Goal: Information Seeking & Learning: Learn about a topic

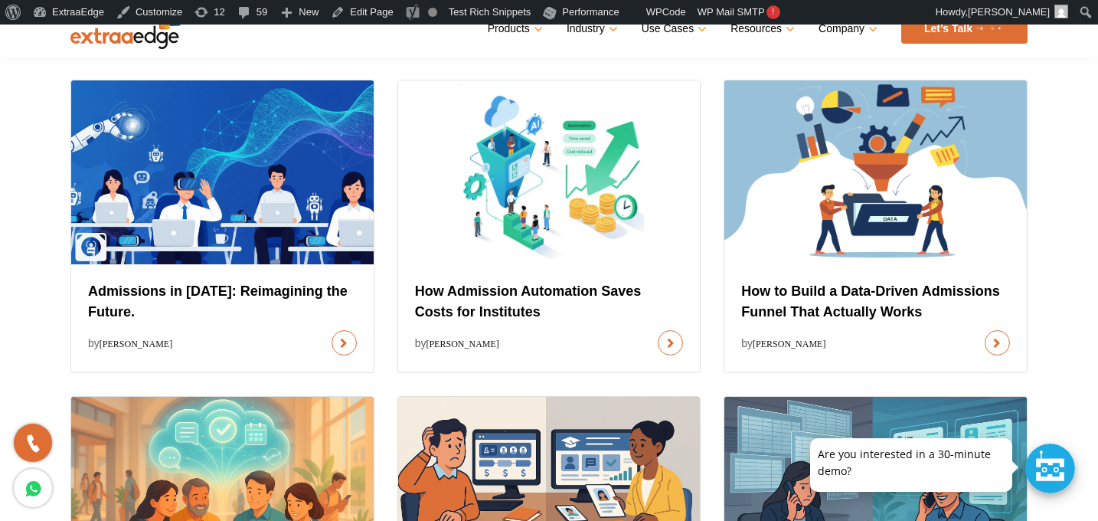
scroll to position [664, 0]
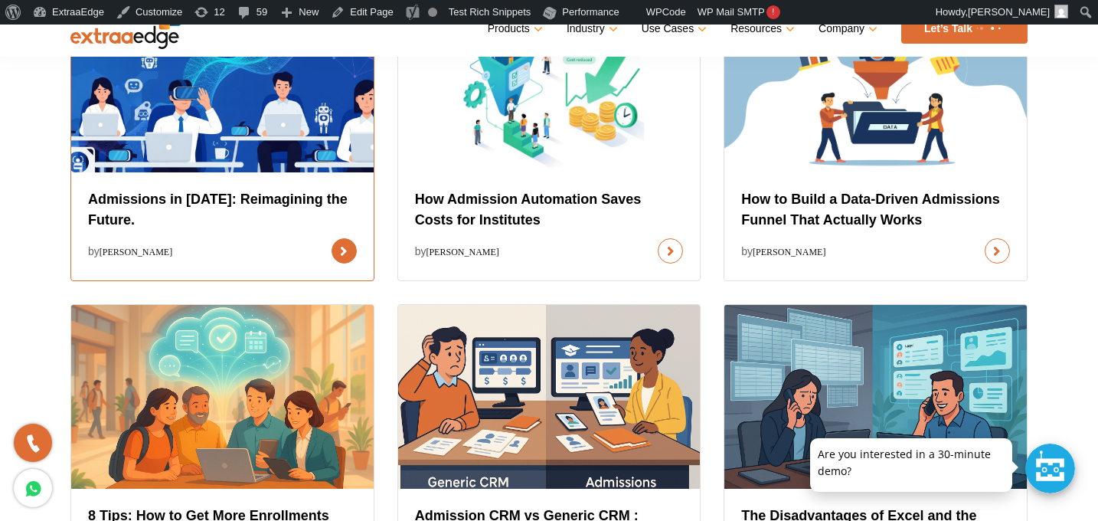
click at [332, 238] on link at bounding box center [344, 250] width 25 height 25
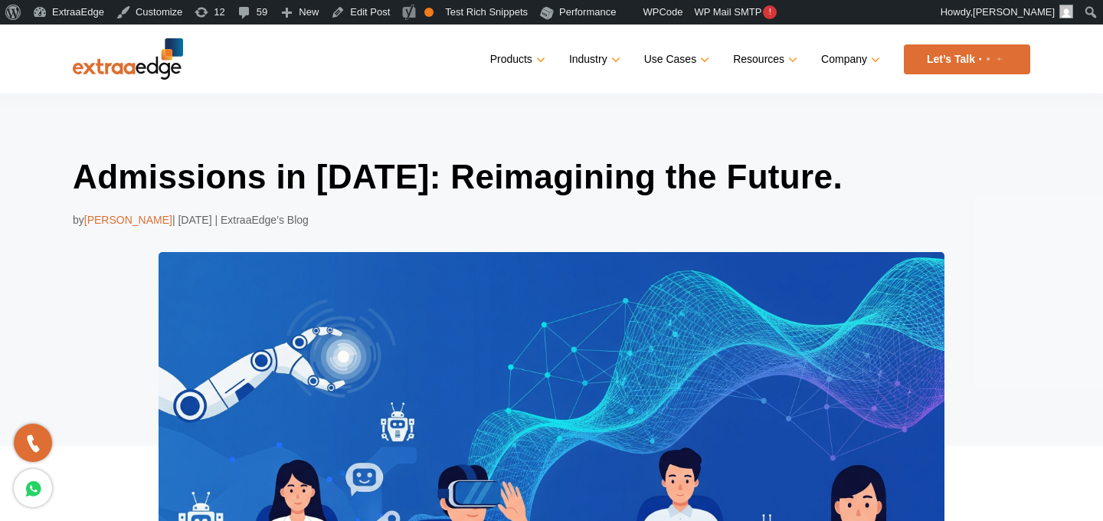
click at [306, 182] on h1 "Admissions in [DATE]: Reimagining the Future." at bounding box center [552, 177] width 958 height 44
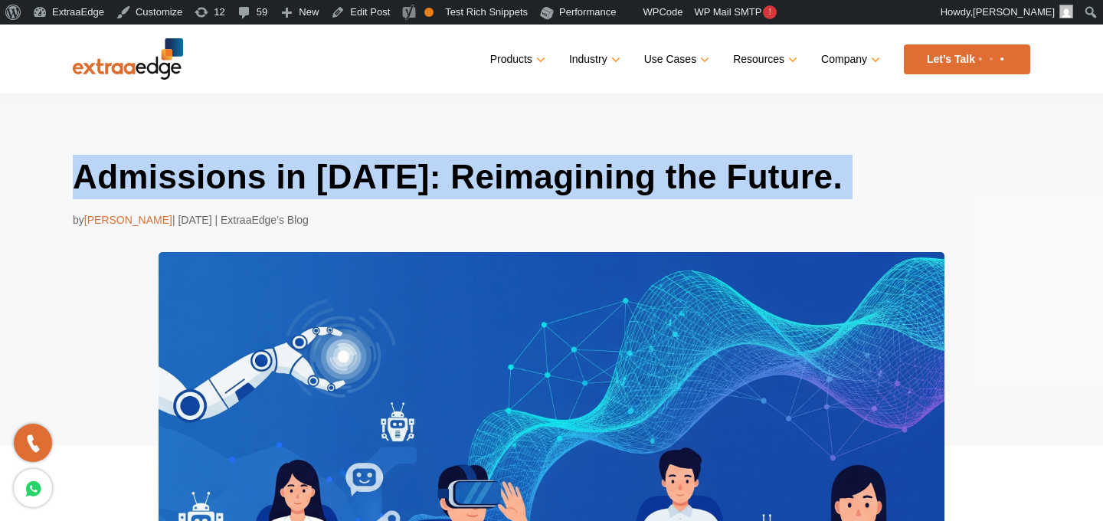
copy div "Admissions in [DATE]: Reimagining the Future."
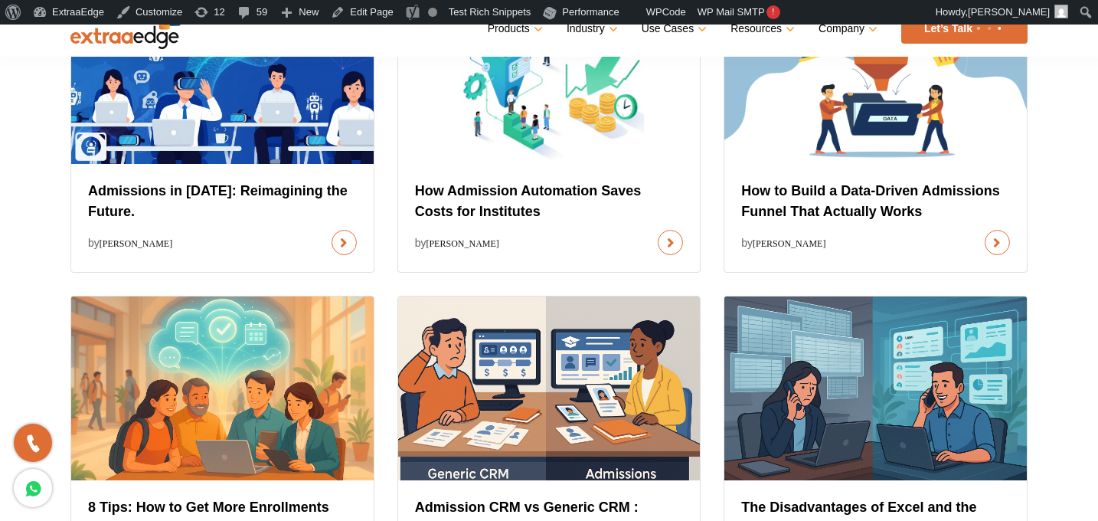
scroll to position [686, 0]
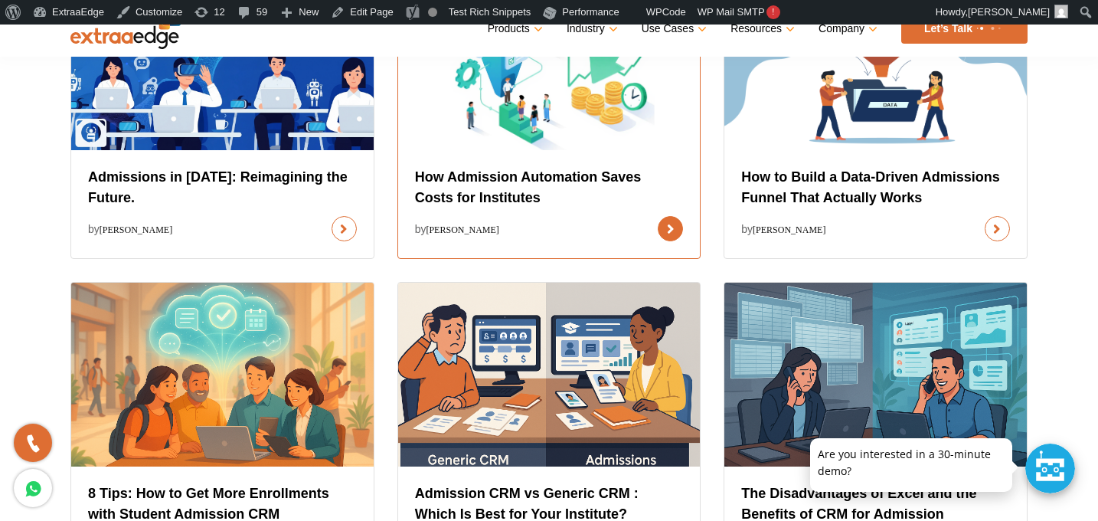
click at [658, 233] on link at bounding box center [670, 228] width 25 height 25
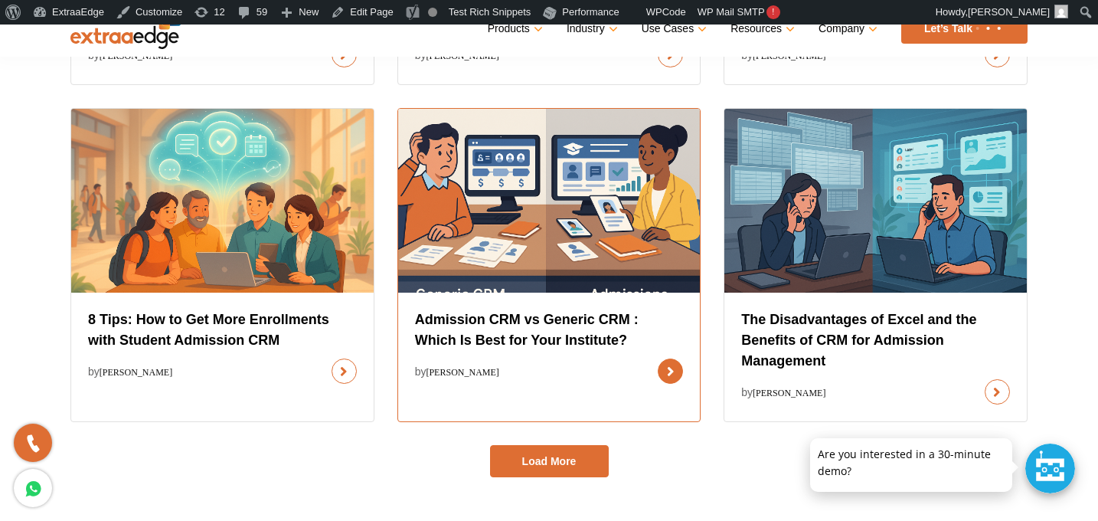
scroll to position [869, 0]
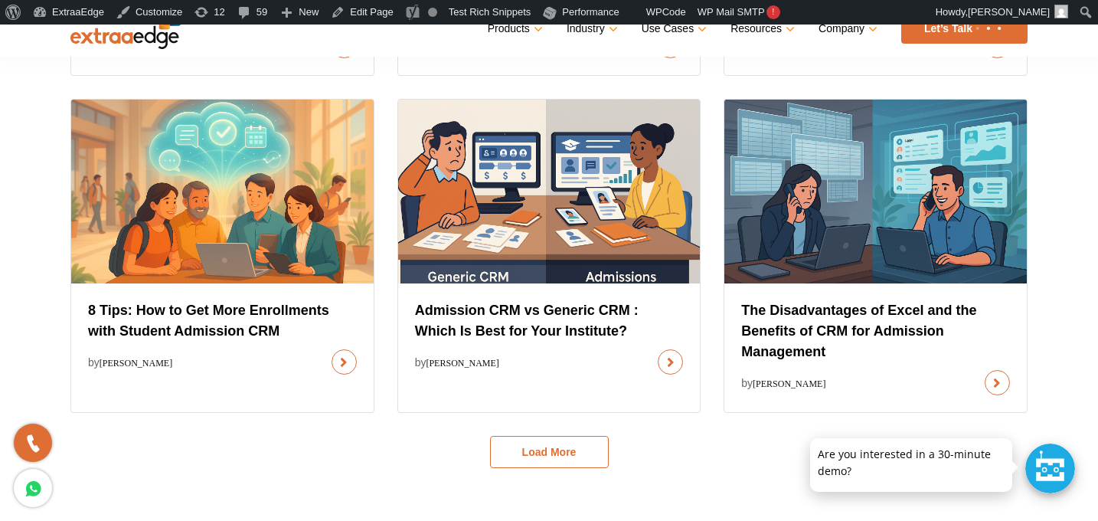
click at [559, 460] on button "Load More" at bounding box center [549, 452] width 119 height 32
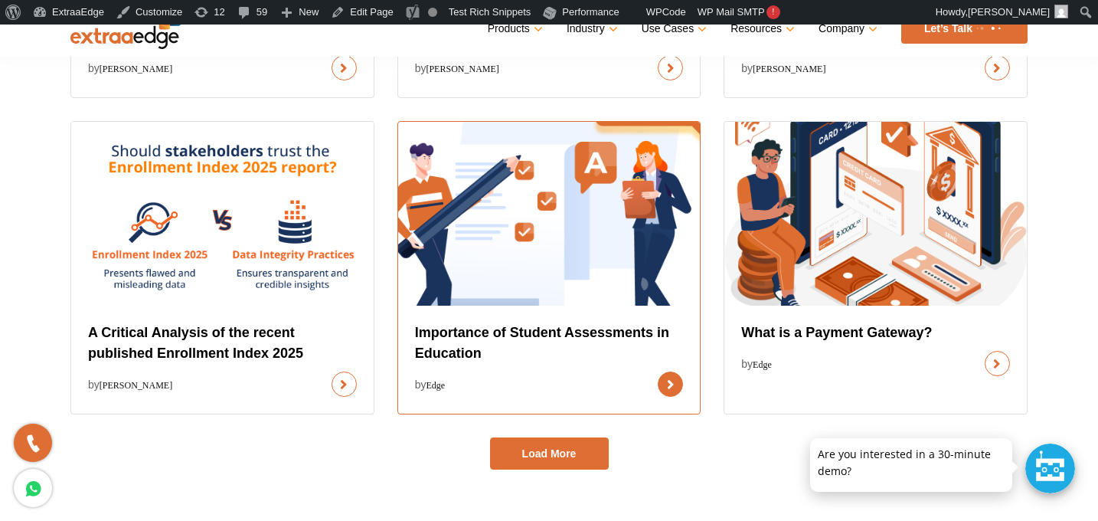
scroll to position [1578, 0]
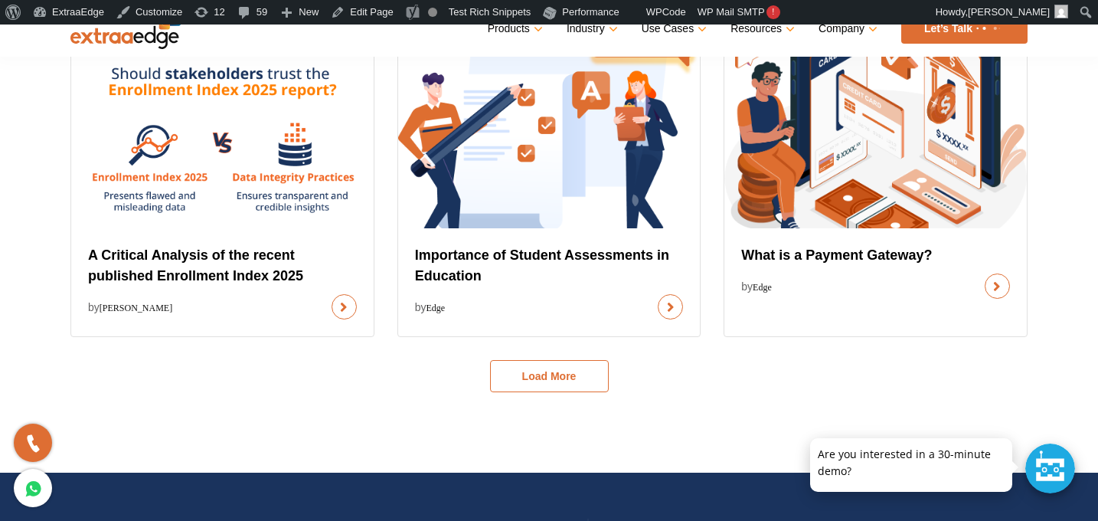
click at [576, 365] on button "Load More" at bounding box center [549, 376] width 119 height 32
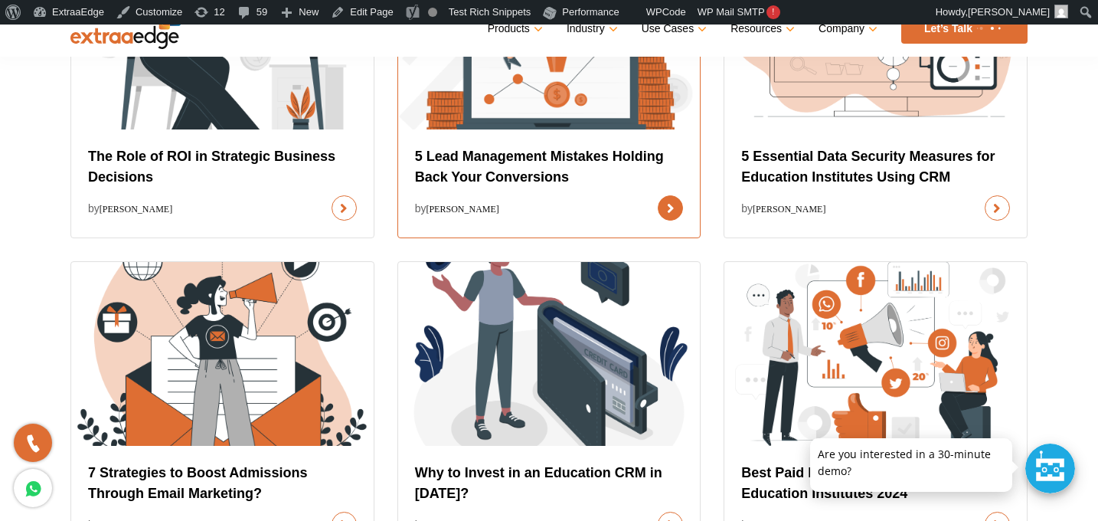
scroll to position [1986, 0]
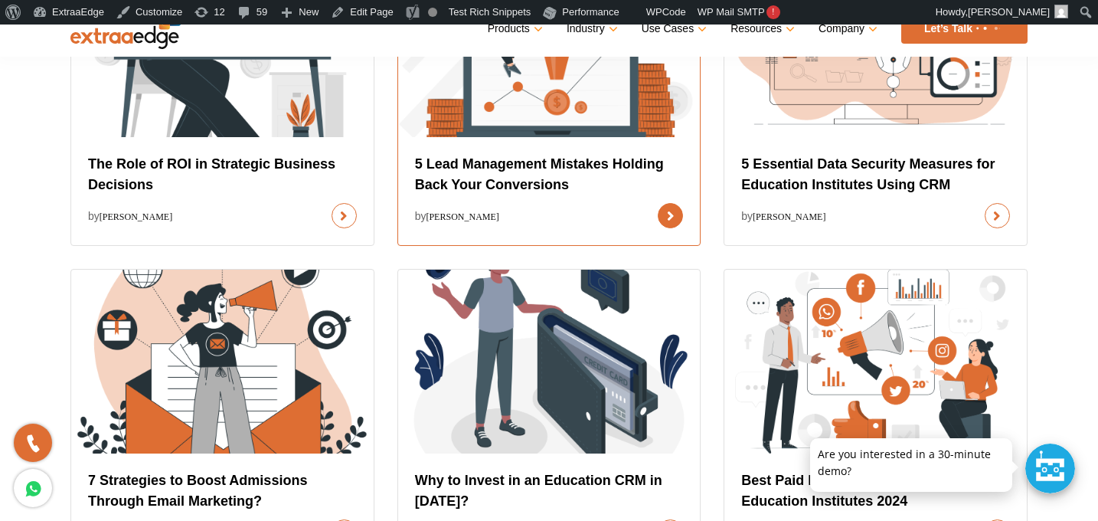
click at [658, 203] on link at bounding box center [670, 215] width 25 height 25
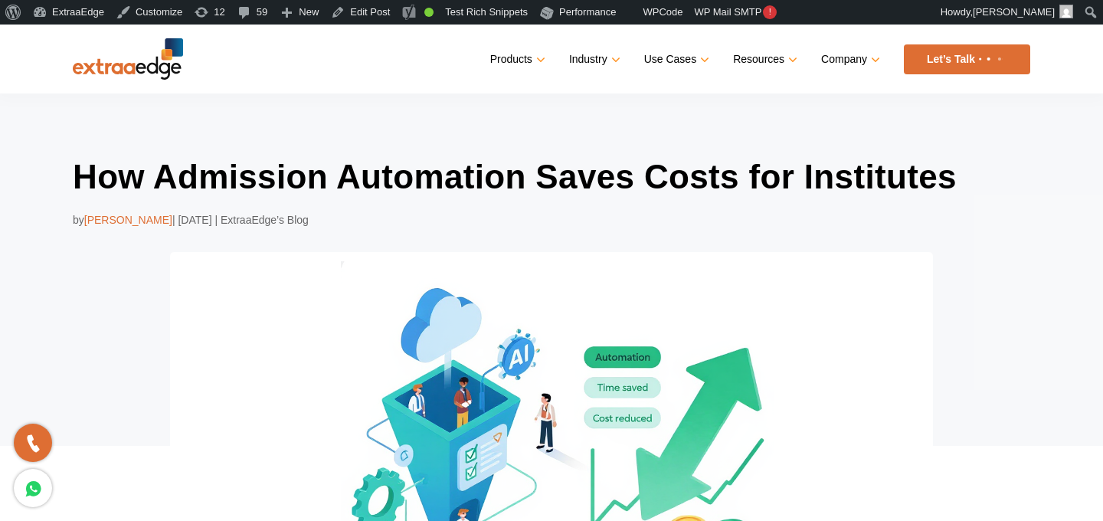
click at [518, 185] on h1 "How Admission Automation Saves Costs for Institutes" at bounding box center [552, 177] width 958 height 44
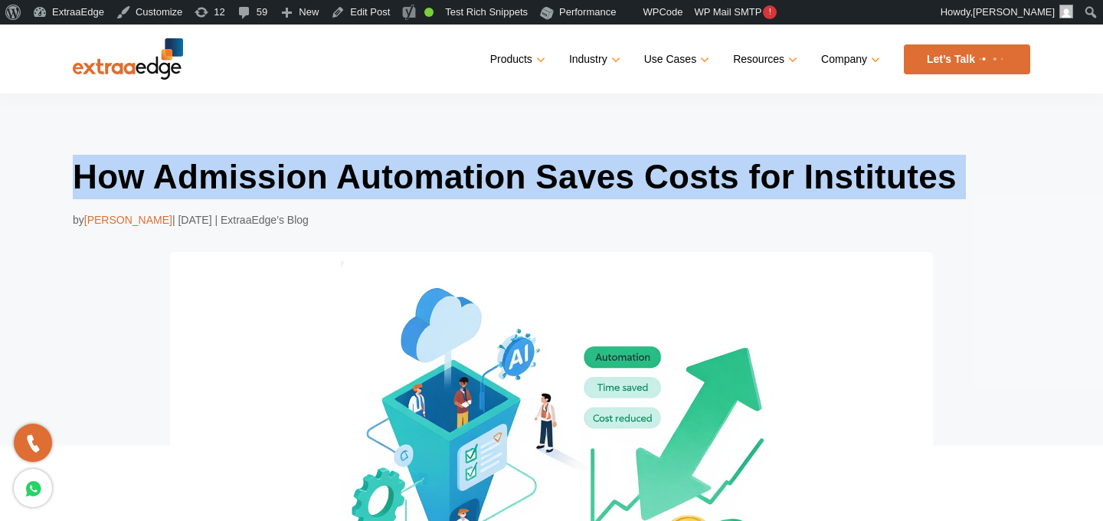
copy div "How Admission Automation Saves Costs for Institutes"
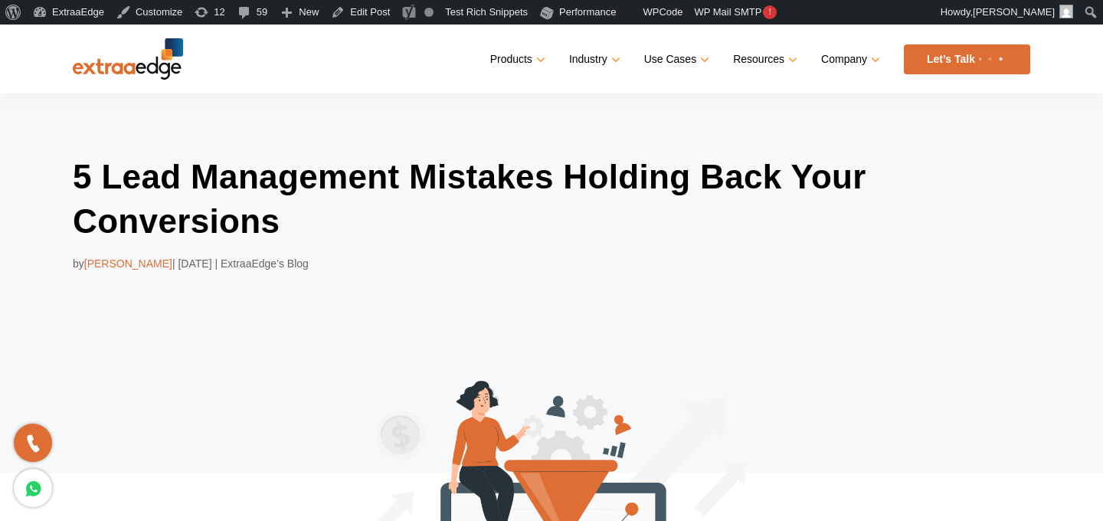
click at [427, 186] on h1 "5 Lead Management Mistakes Holding Back Your Conversions" at bounding box center [552, 199] width 958 height 88
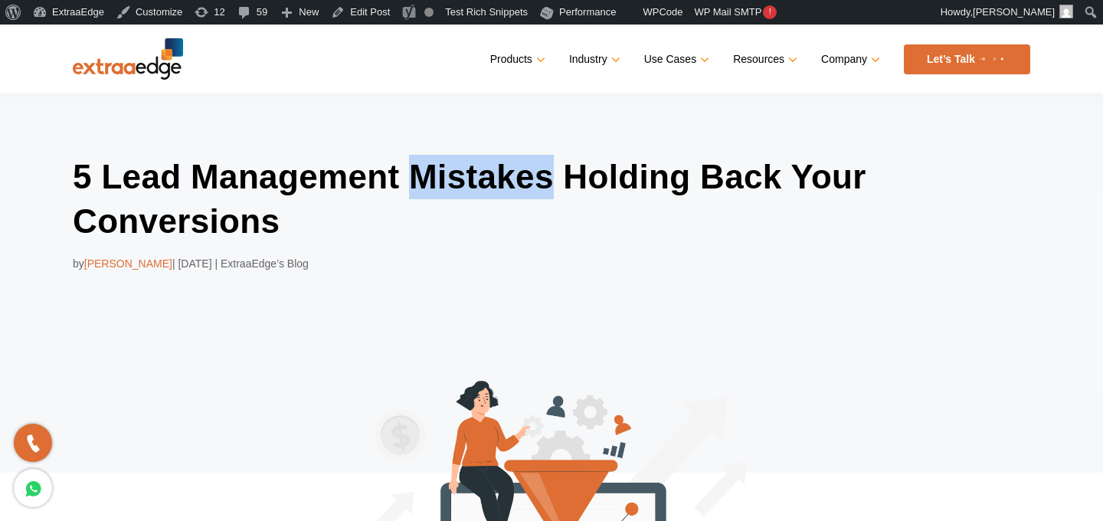
click at [427, 186] on h1 "5 Lead Management Mistakes Holding Back Your Conversions" at bounding box center [552, 199] width 958 height 88
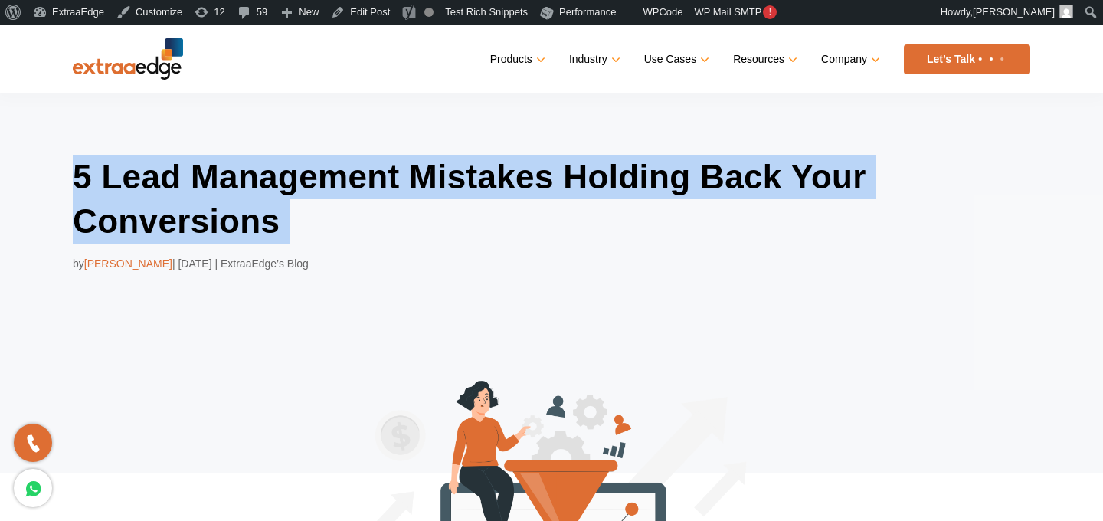
copy div "5 Lead Management Mistakes Holding Back Your Conversions"
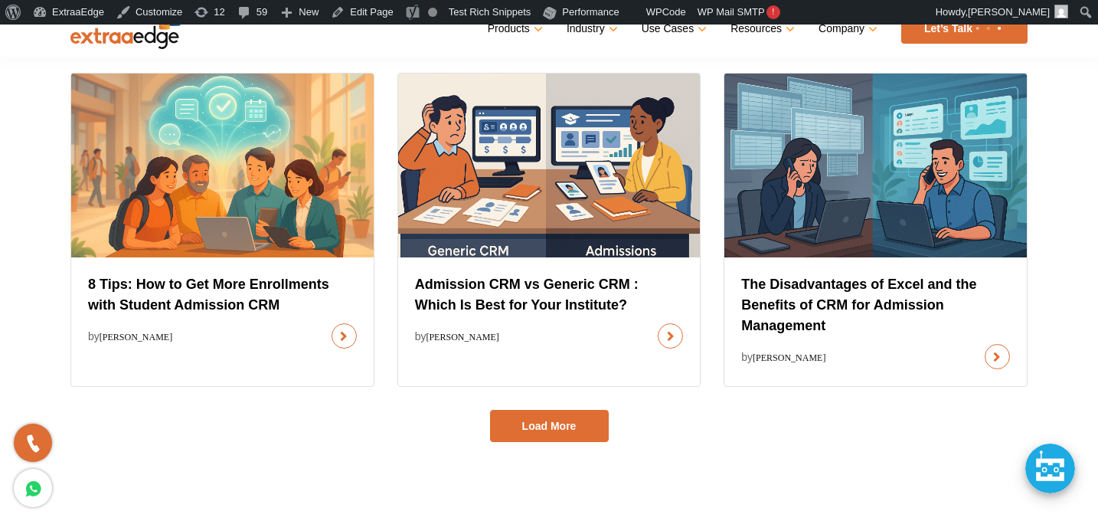
scroll to position [910, 0]
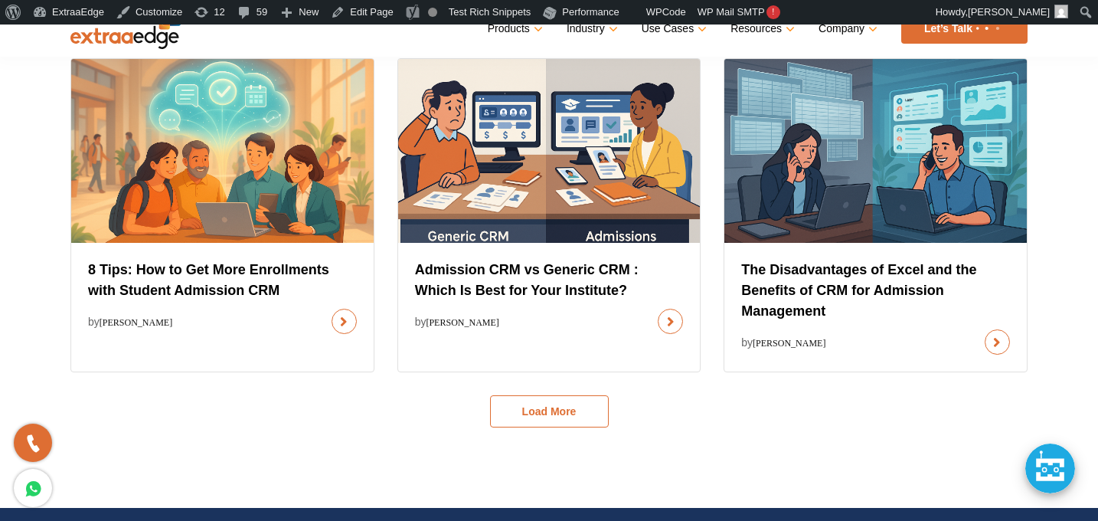
click at [569, 414] on button "Load More" at bounding box center [549, 411] width 119 height 32
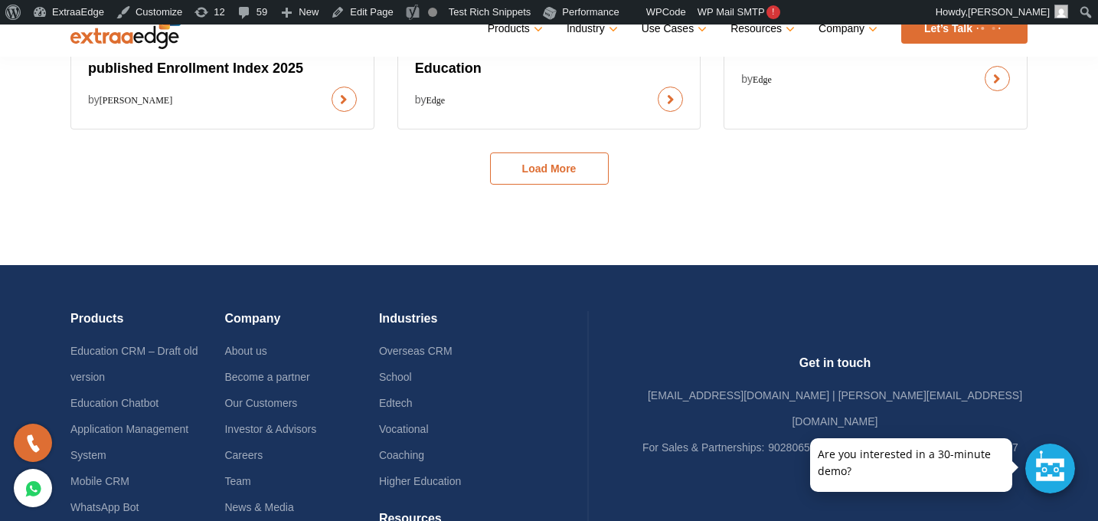
scroll to position [1763, 0]
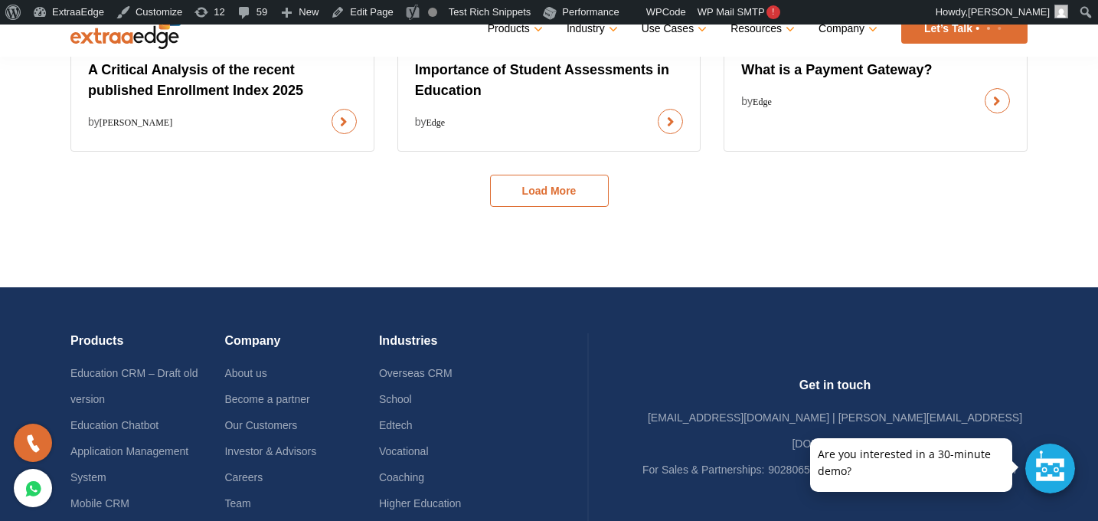
click at [557, 198] on button "Load More" at bounding box center [549, 191] width 119 height 32
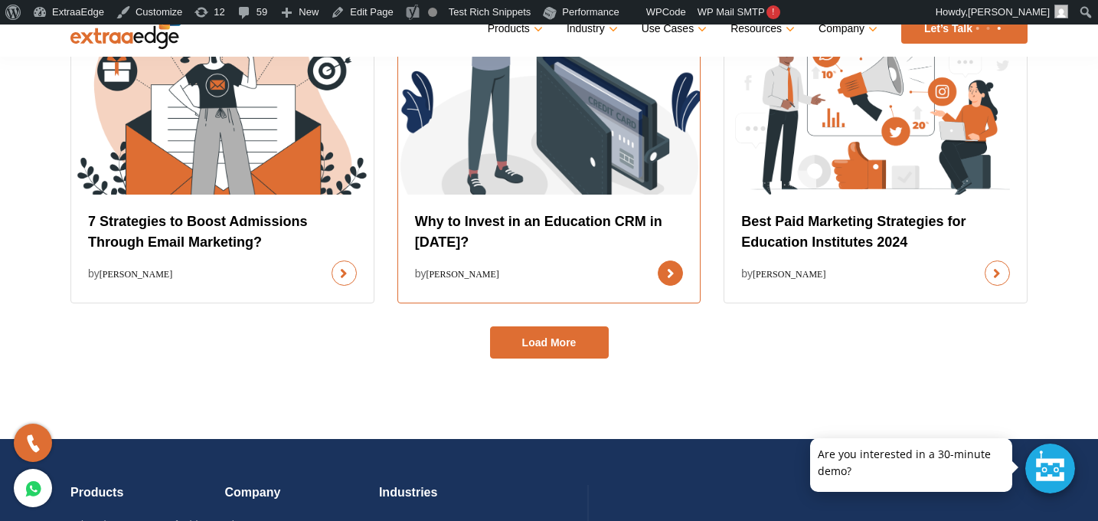
scroll to position [2246, 0]
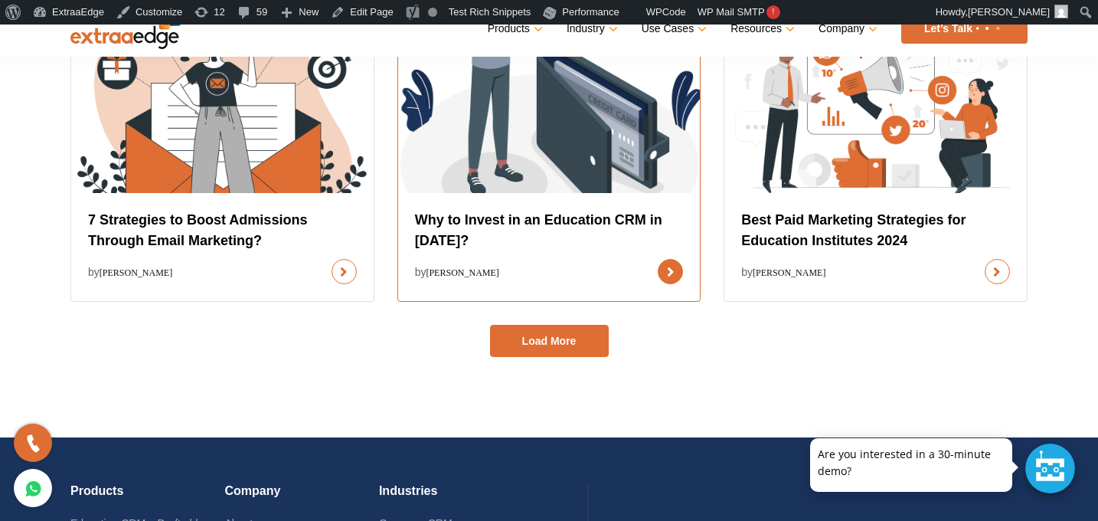
click at [658, 259] on link at bounding box center [670, 271] width 25 height 25
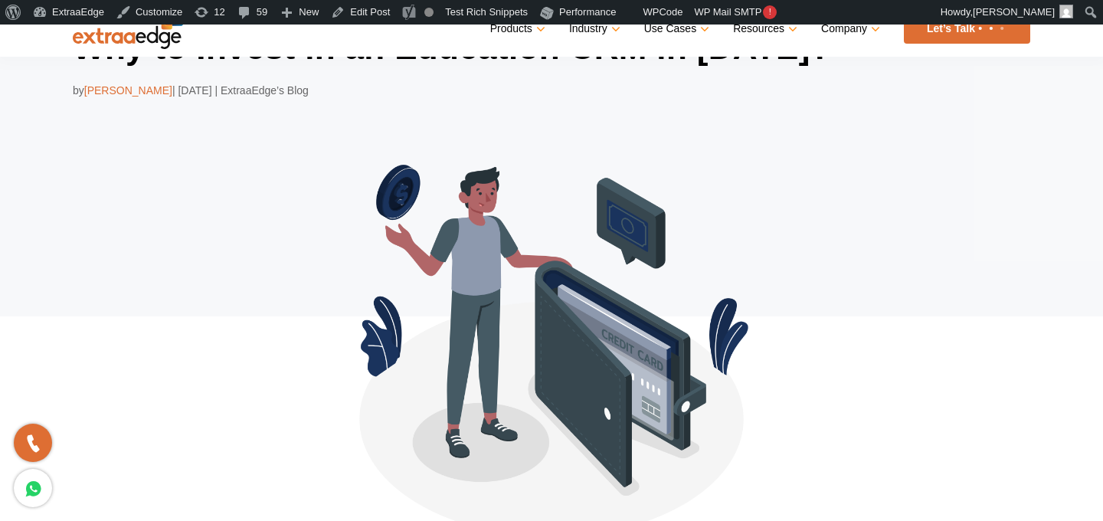
scroll to position [139, 0]
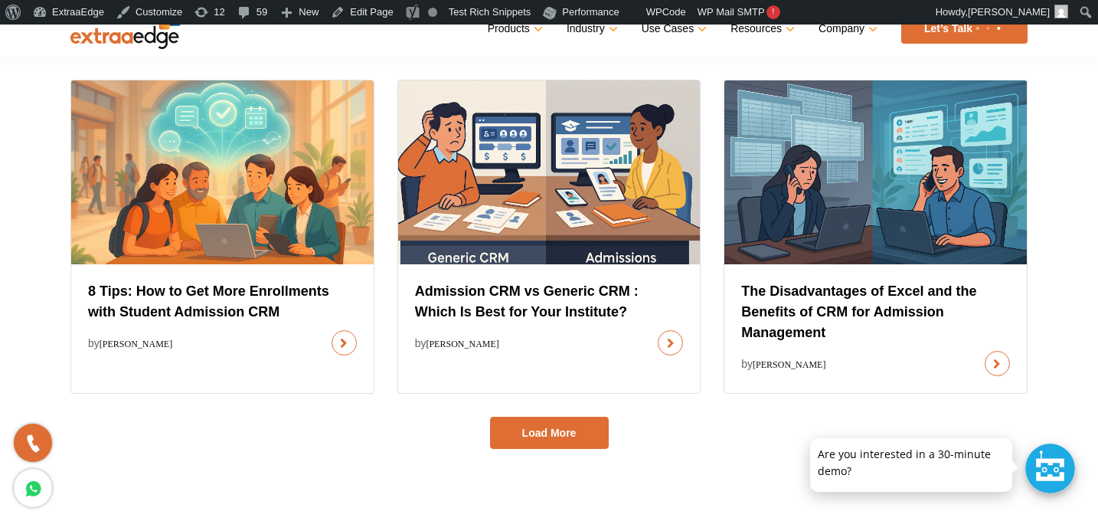
scroll to position [925, 0]
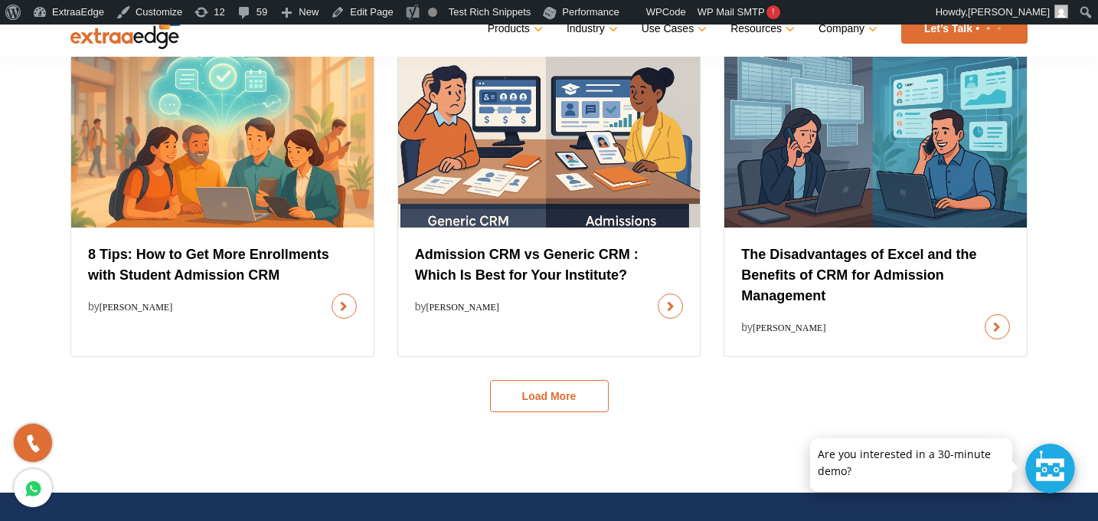
click at [549, 412] on button "Load More" at bounding box center [549, 396] width 119 height 32
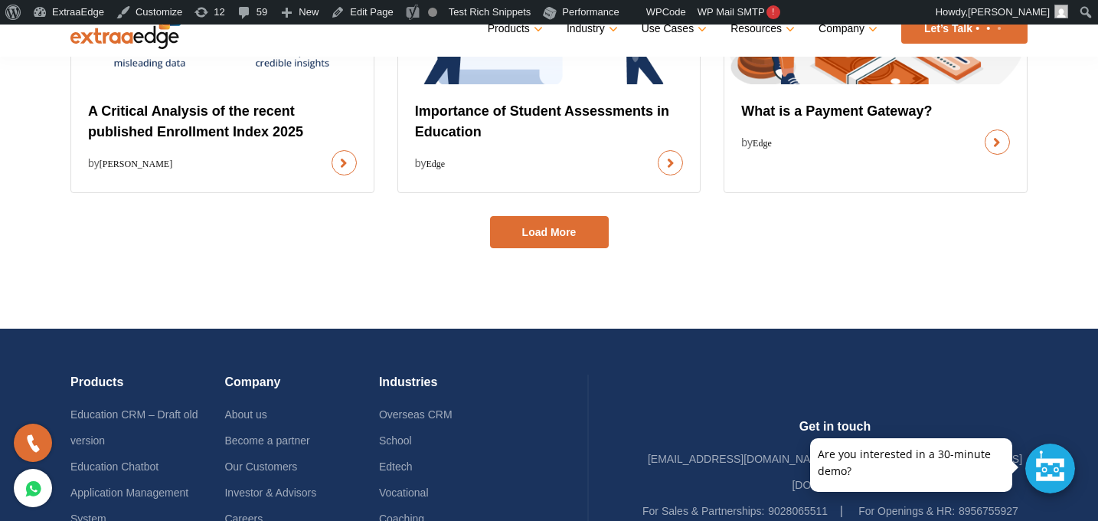
scroll to position [1560, 0]
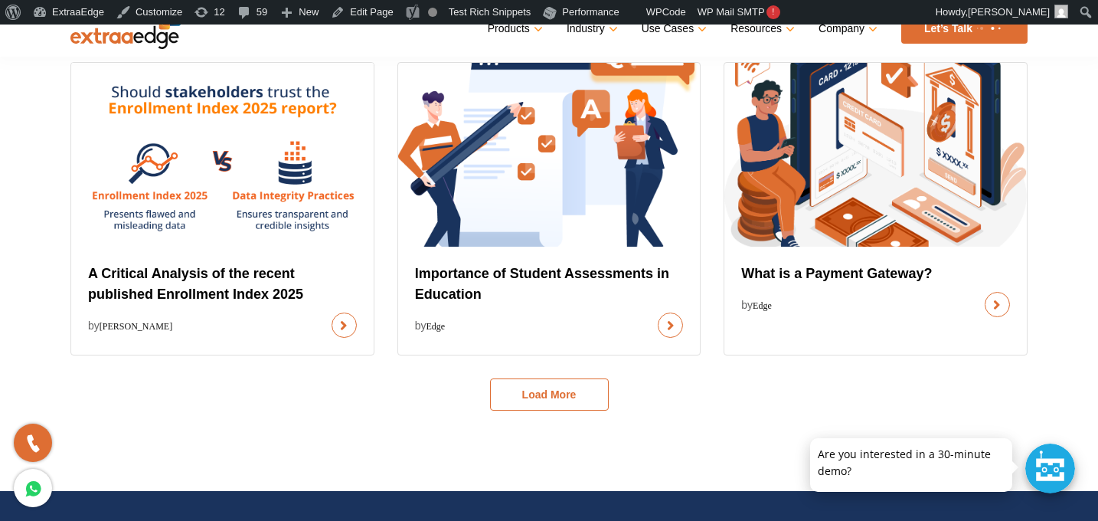
click at [554, 404] on button "Load More" at bounding box center [549, 394] width 119 height 32
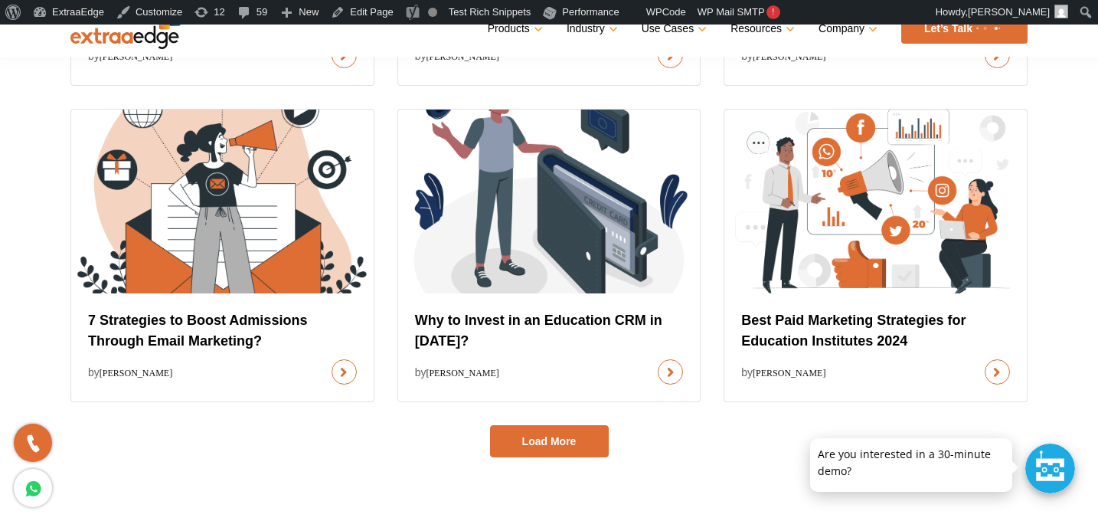
scroll to position [2285, 0]
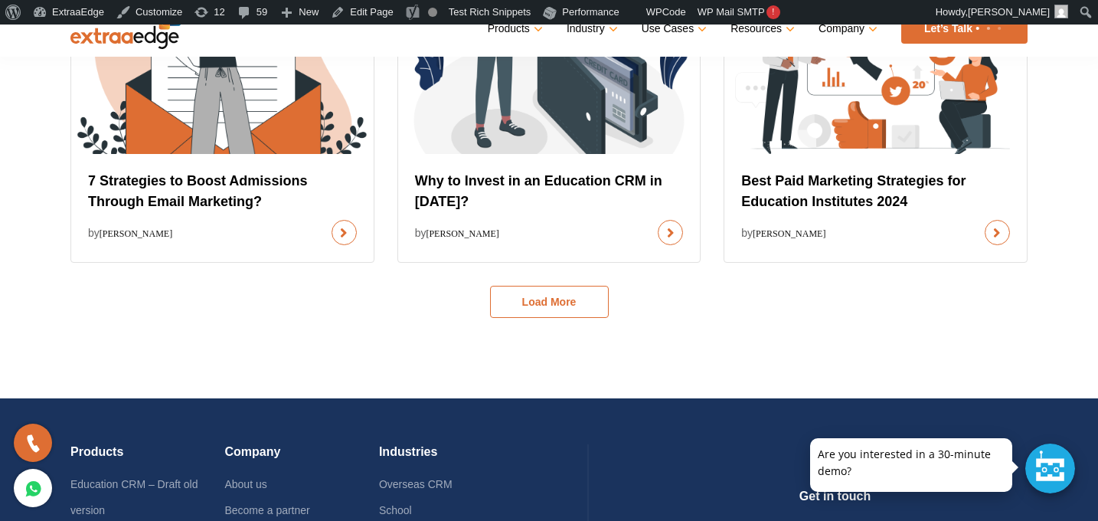
click at [558, 301] on button "Load More" at bounding box center [549, 302] width 119 height 32
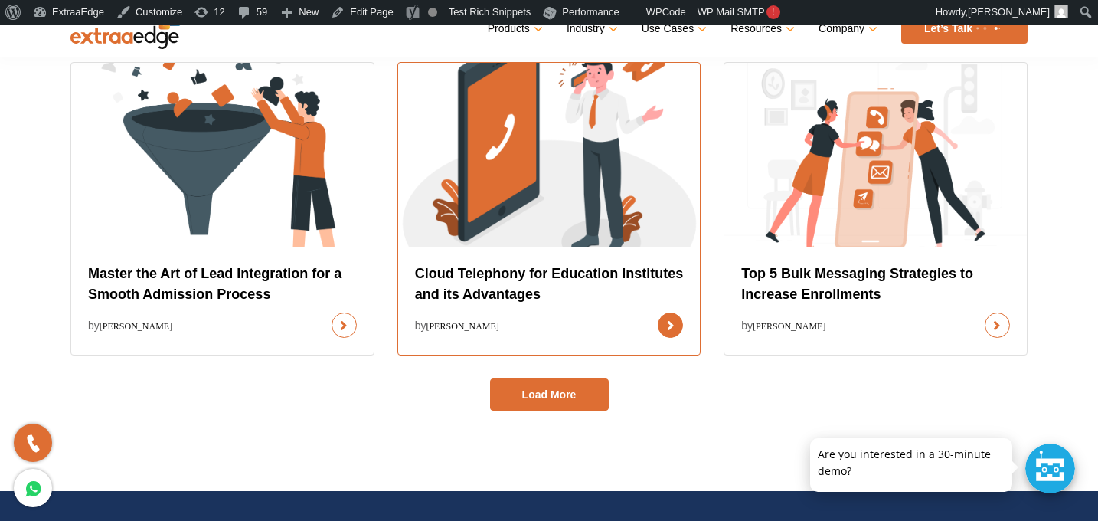
scroll to position [2831, 0]
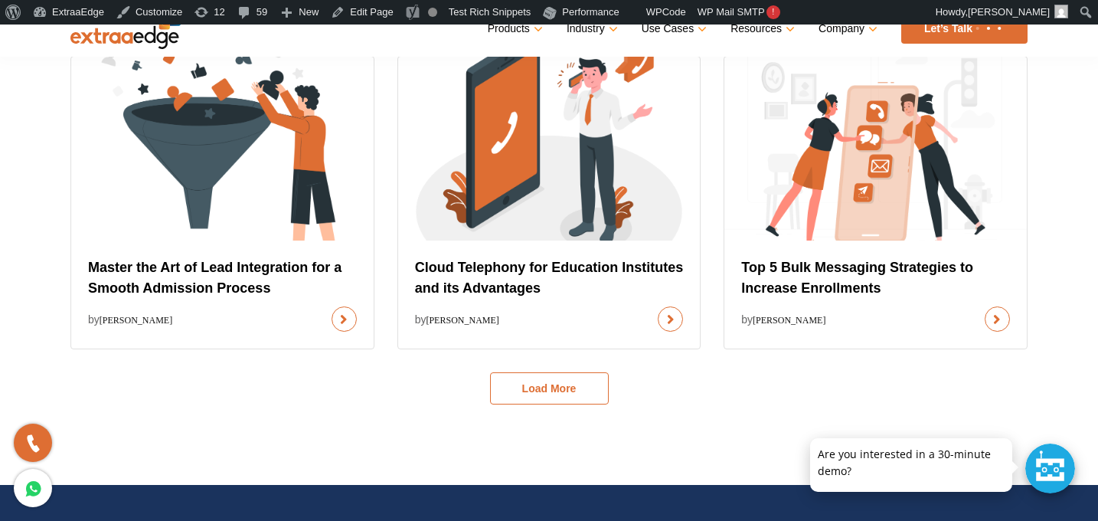
click at [567, 398] on button "Load More" at bounding box center [549, 388] width 119 height 32
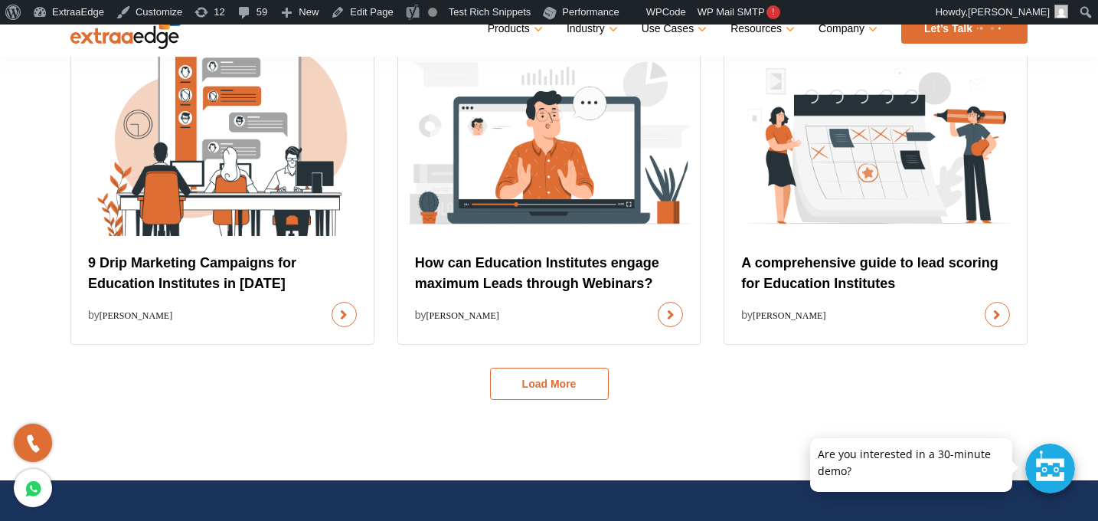
scroll to position [3471, 0]
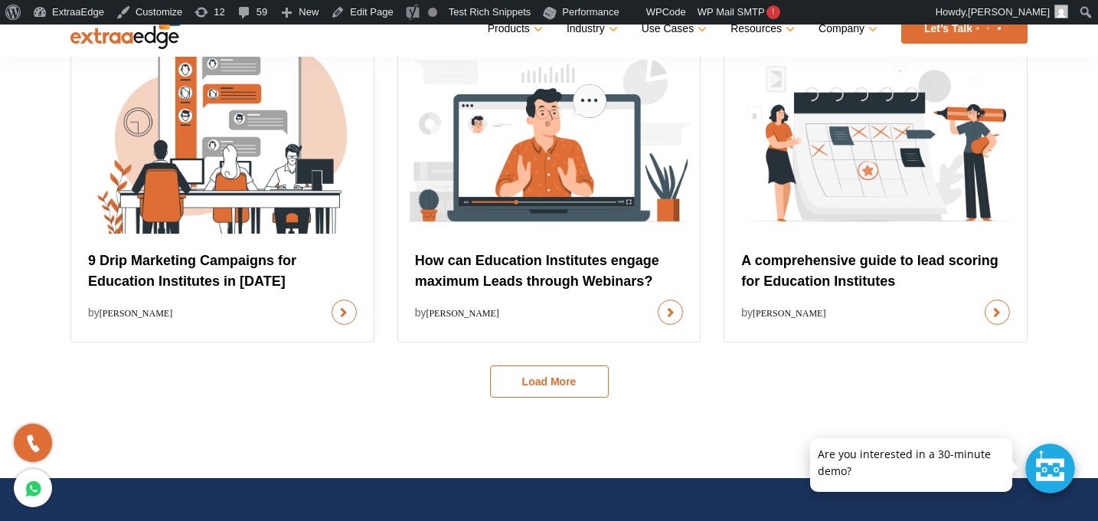
click at [535, 390] on button "Load More" at bounding box center [549, 381] width 119 height 32
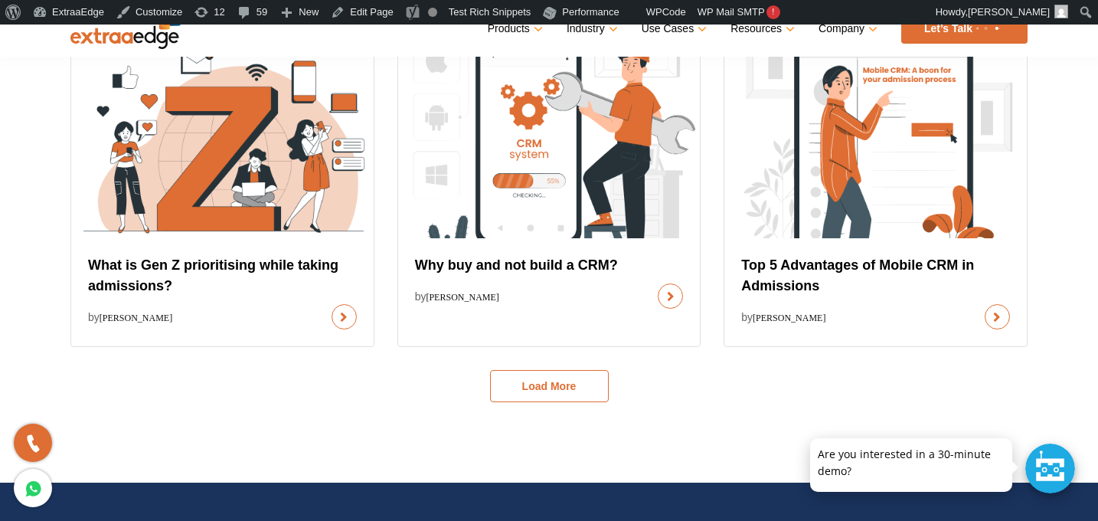
scroll to position [4100, 0]
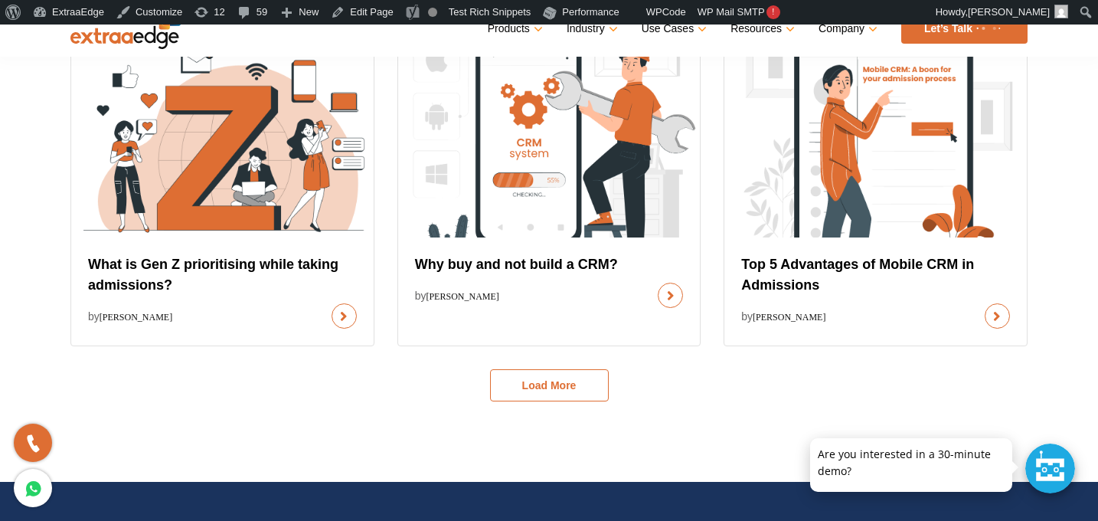
click at [541, 388] on button "Load More" at bounding box center [549, 385] width 119 height 32
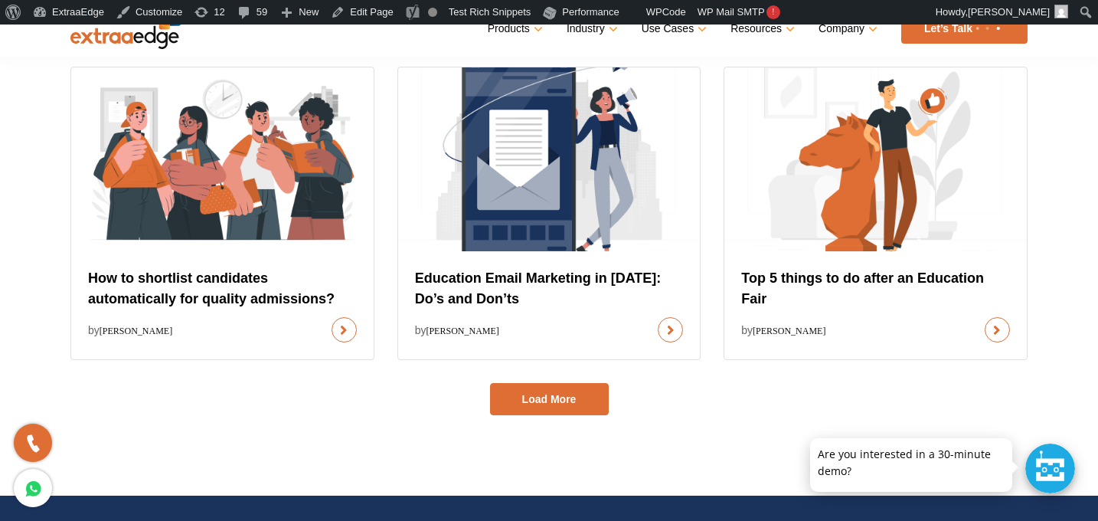
scroll to position [4729, 0]
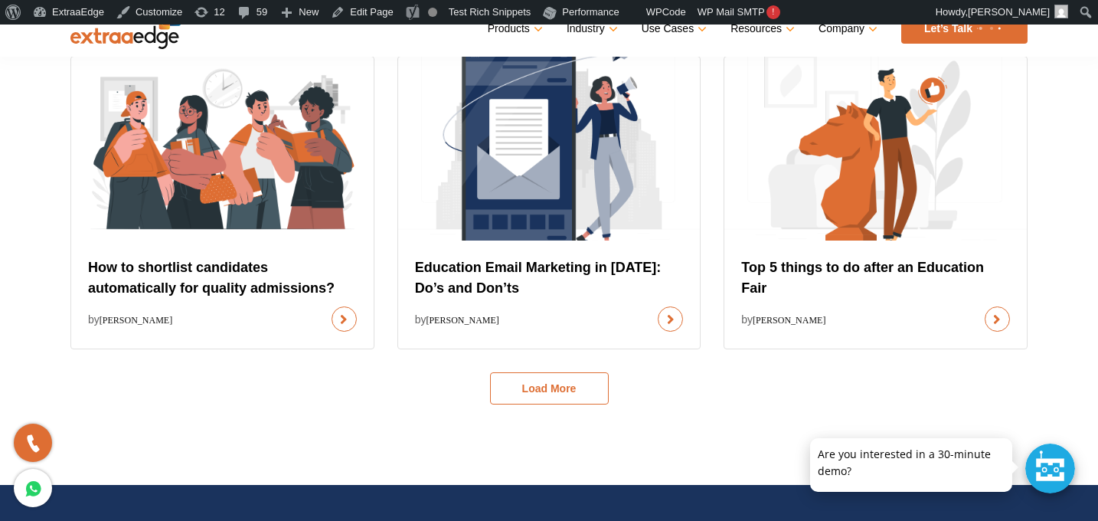
click at [573, 393] on button "Load More" at bounding box center [549, 388] width 119 height 32
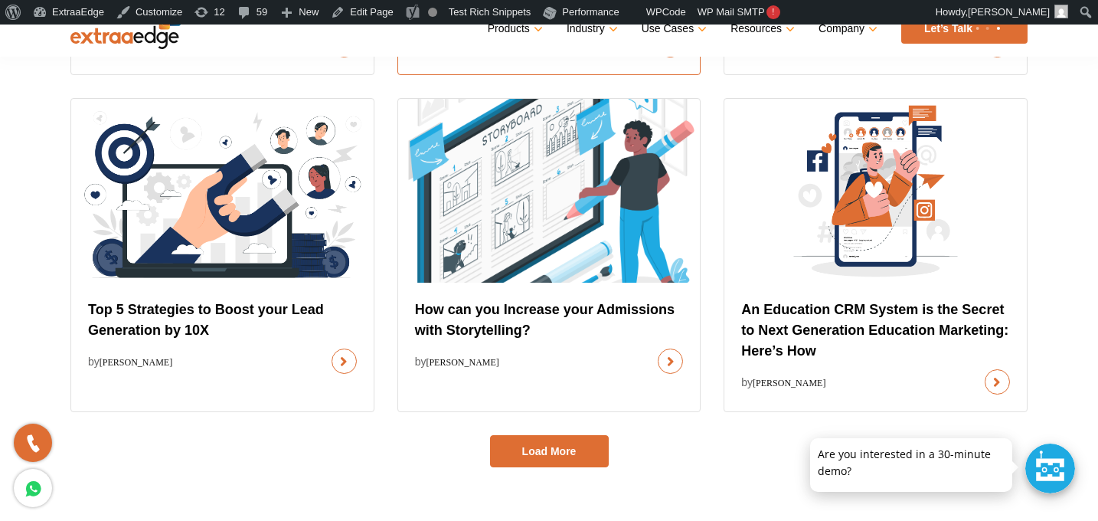
scroll to position [5322, 0]
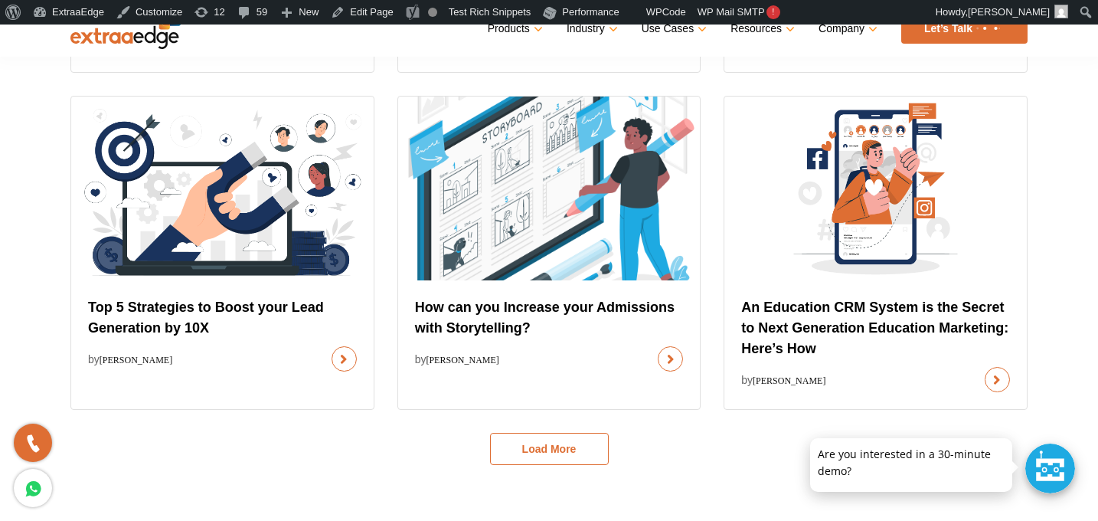
click at [547, 451] on button "Load More" at bounding box center [549, 449] width 119 height 32
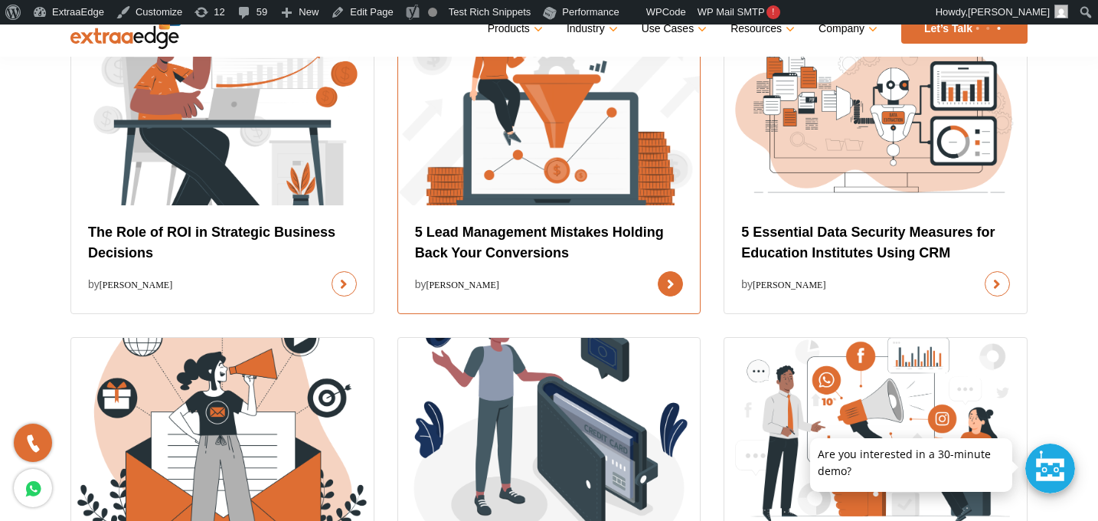
scroll to position [1864, 0]
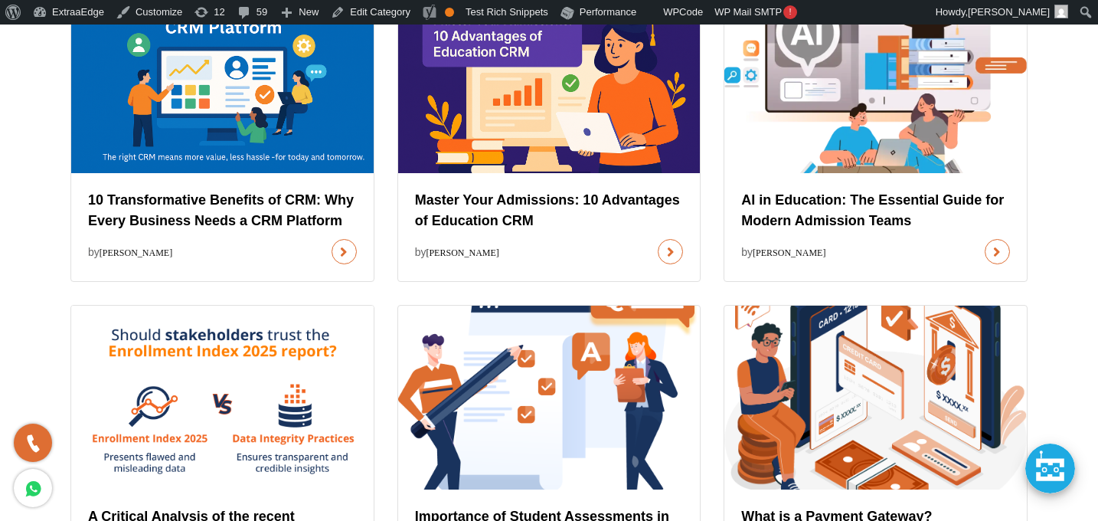
scroll to position [1367, 0]
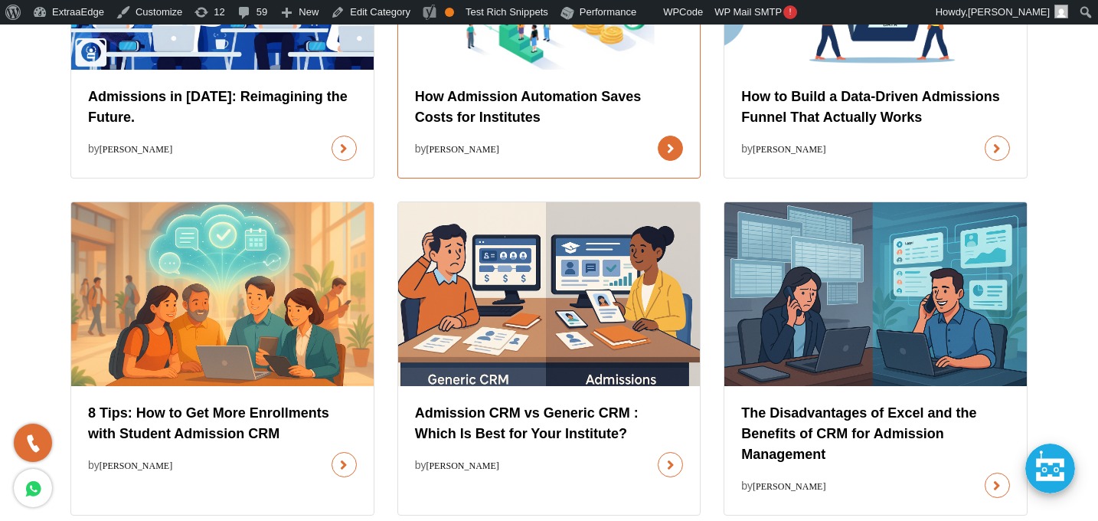
scroll to position [784, 0]
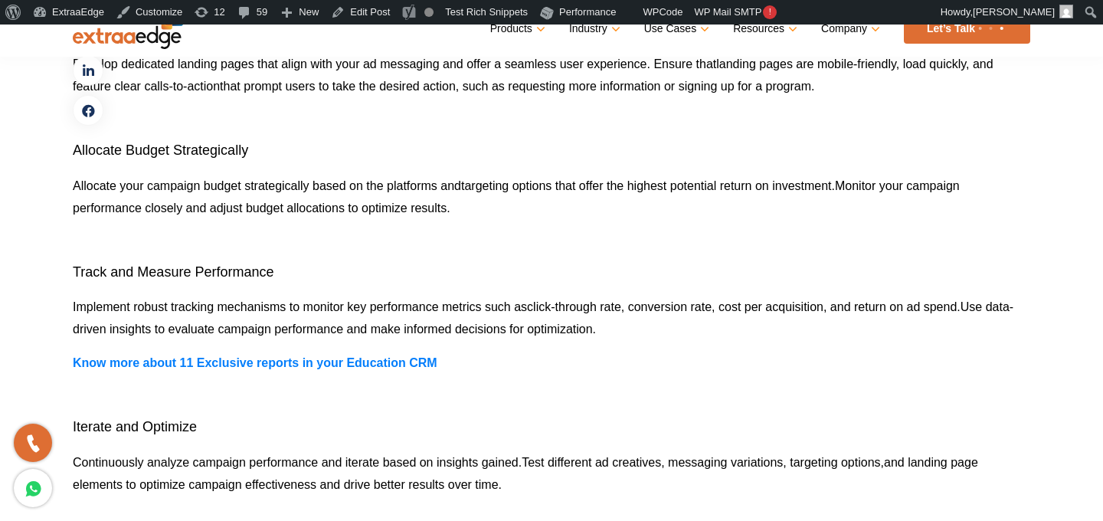
scroll to position [4313, 0]
